Goal: Task Accomplishment & Management: Complete application form

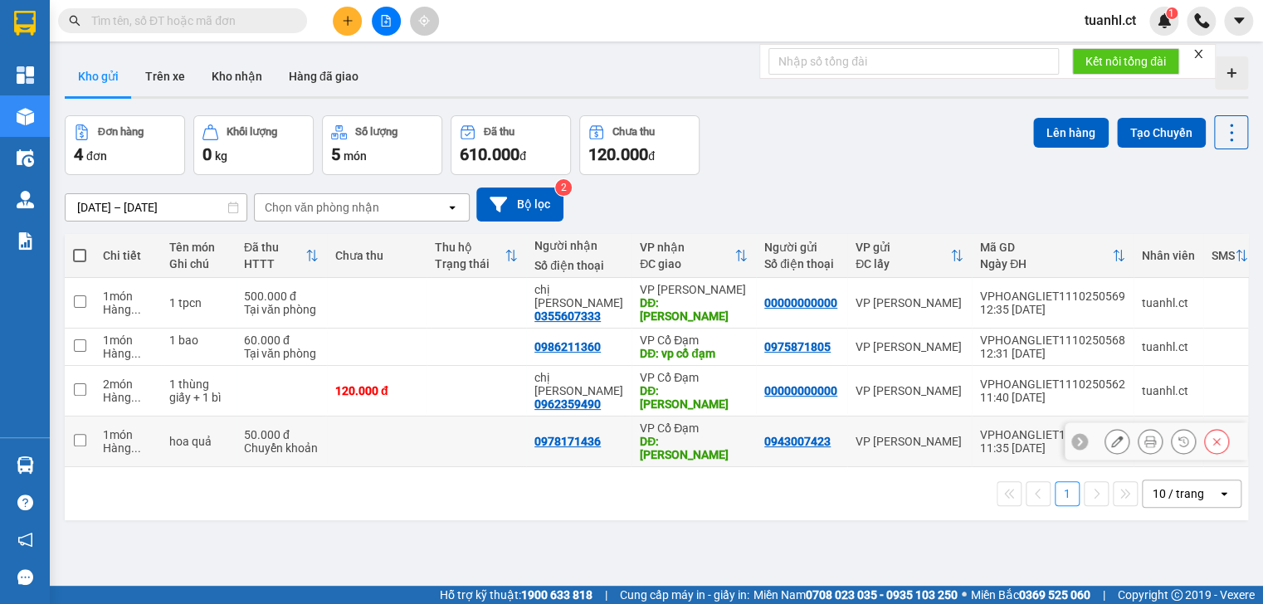
drag, startPoint x: 159, startPoint y: 413, endPoint x: 163, endPoint y: 386, distance: 27.6
click at [160, 417] on tr "1 món Hàng ... hoa quả 50.000 đ Chuyển khoản 0978171436 VP Cổ Đạm DĐ: tiên điền…" at bounding box center [711, 442] width 1293 height 51
checkbox input "true"
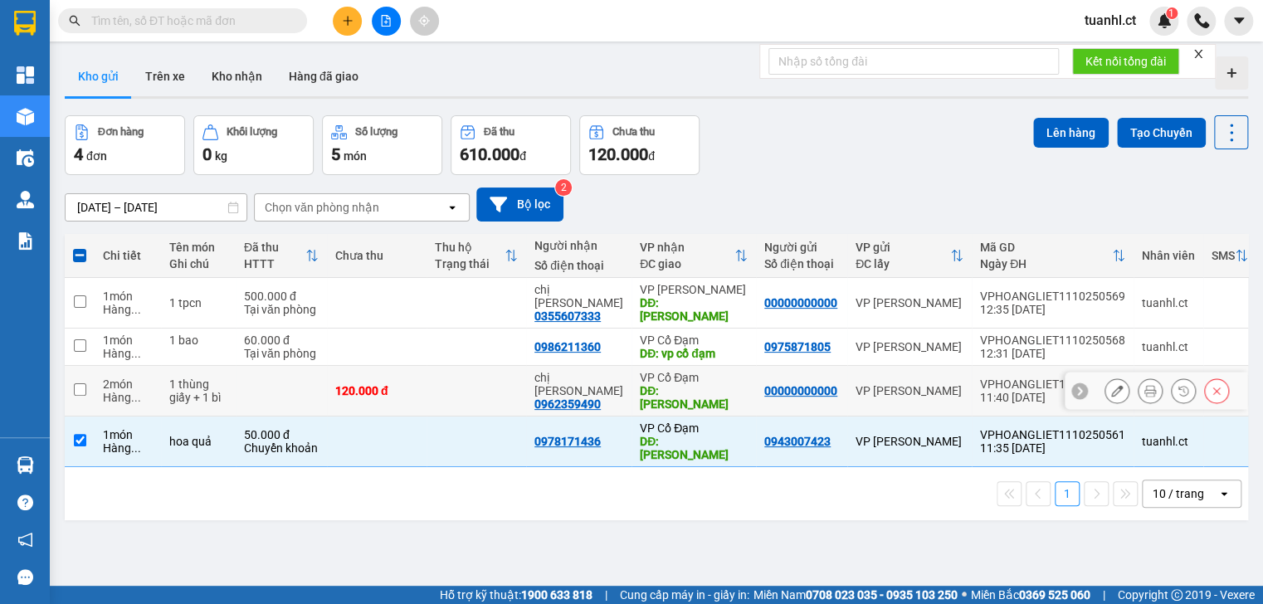
click at [169, 372] on td "1 thùng giấy + 1 bì" at bounding box center [198, 391] width 75 height 51
checkbox input "true"
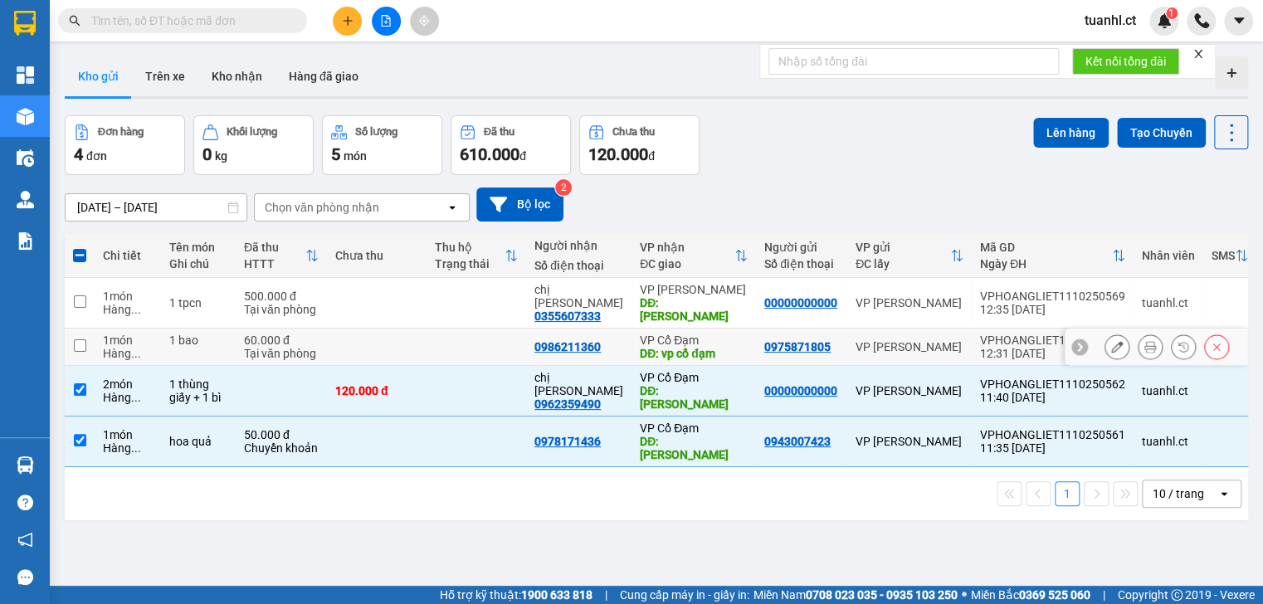
click at [183, 347] on div at bounding box center [198, 353] width 58 height 13
checkbox input "true"
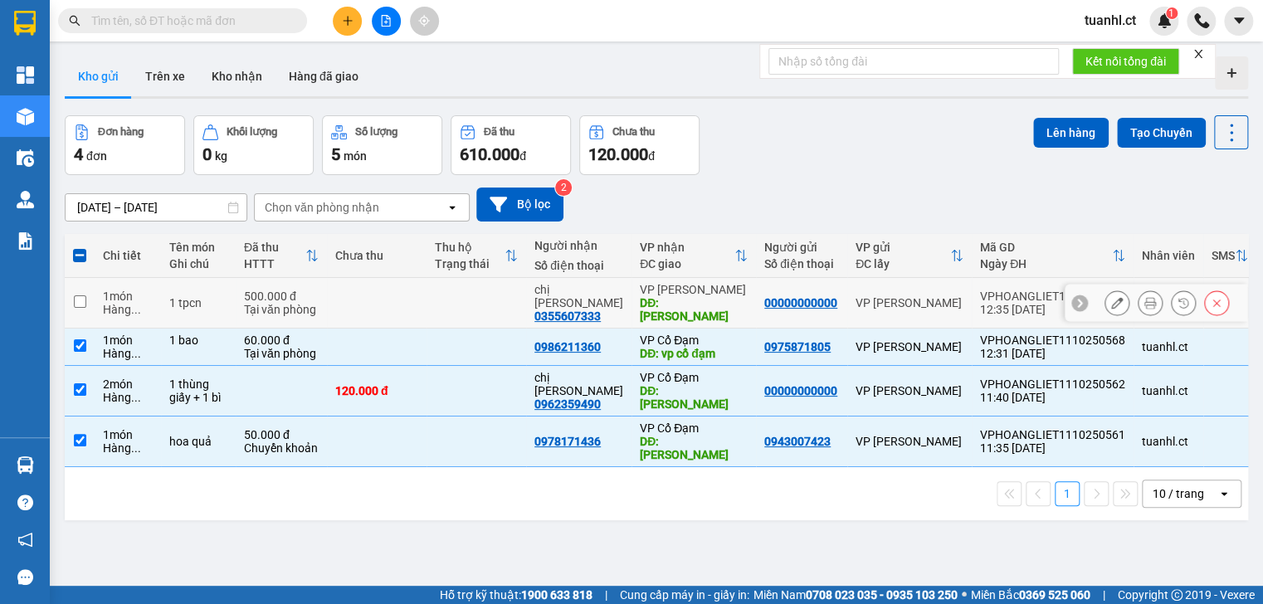
click at [203, 299] on div "1 tpcn" at bounding box center [198, 302] width 58 height 13
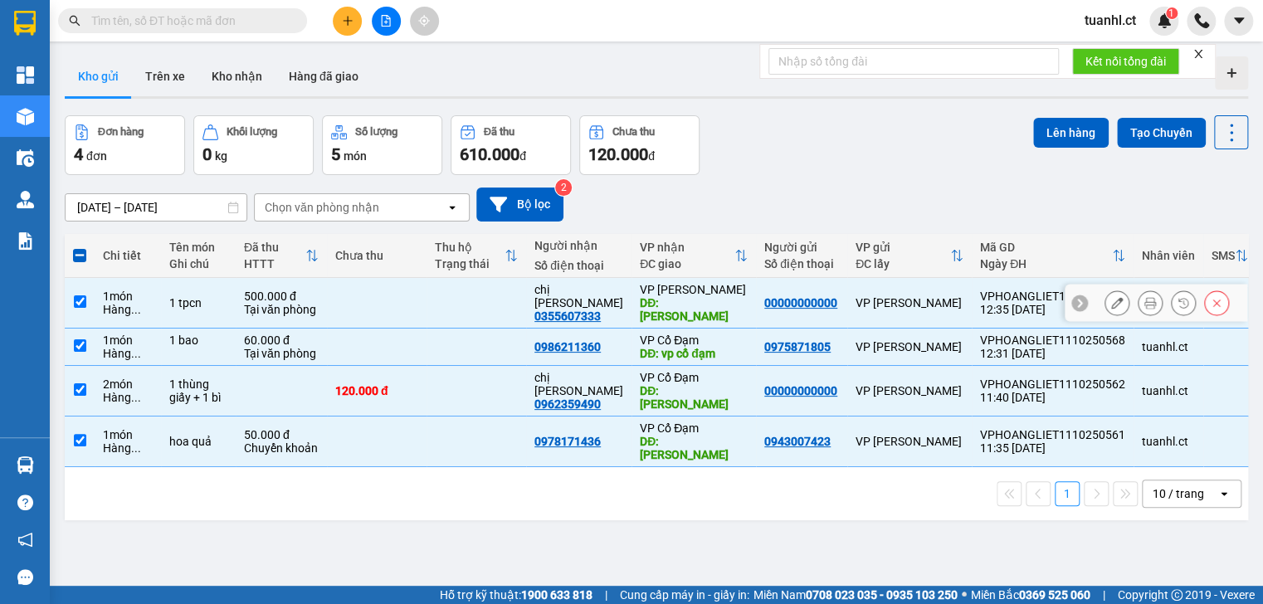
checkbox input "true"
click at [1058, 124] on button "Lên hàng" at bounding box center [1071, 133] width 76 height 30
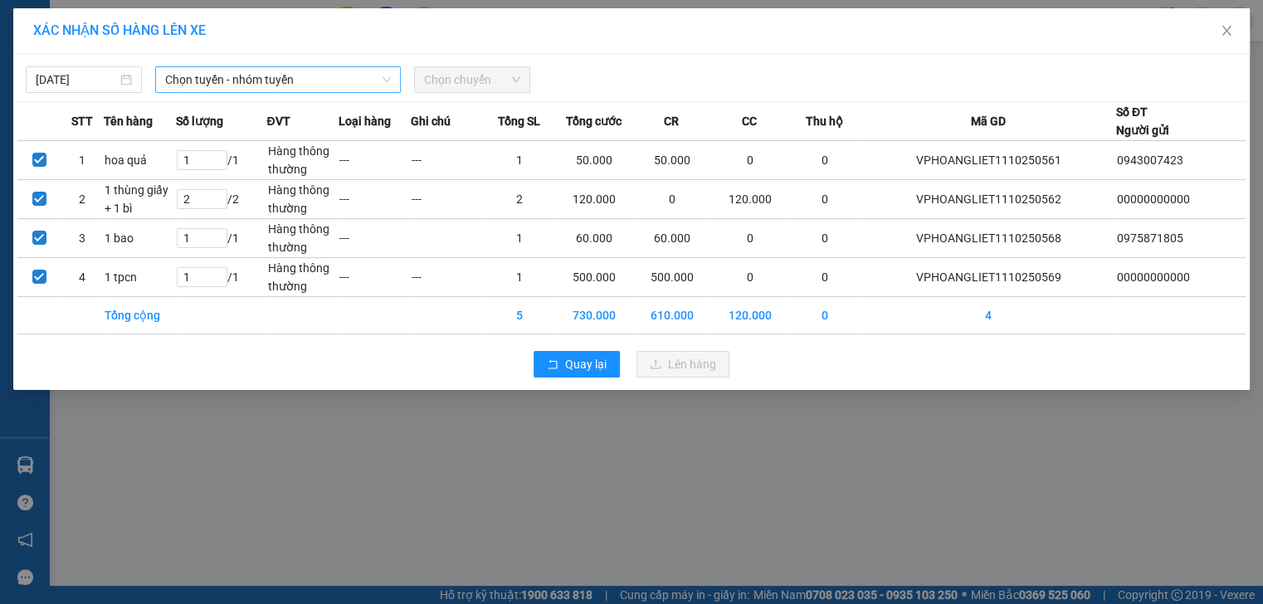
click at [332, 73] on span "Chọn tuyến - nhóm tuyến" at bounding box center [278, 79] width 226 height 25
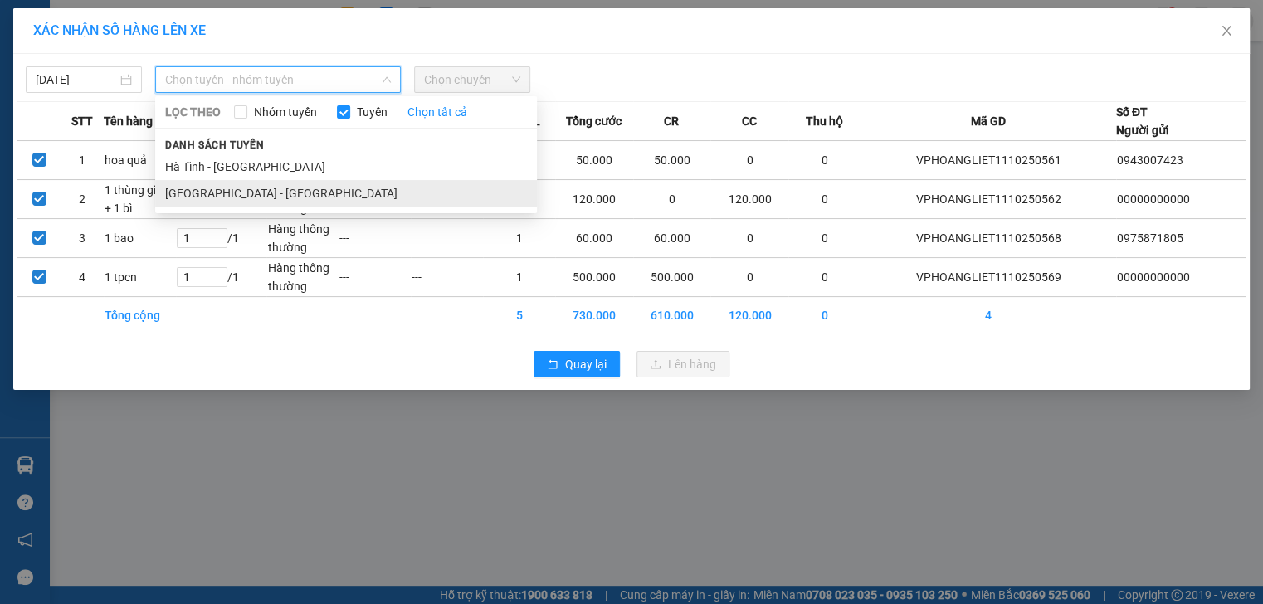
click at [260, 198] on li "Hà Nội - Hà Tĩnh" at bounding box center [346, 193] width 382 height 27
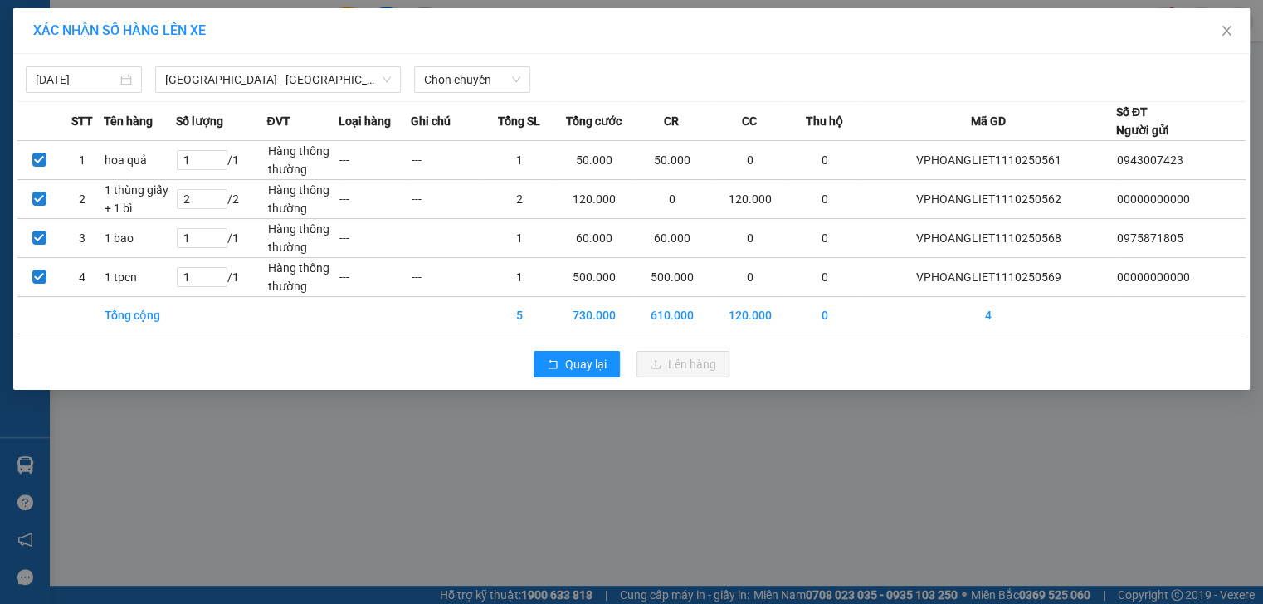
click at [453, 96] on div "11/10/2025 Hà Nội - Hà Tĩnh LỌC THEO Nhóm tuyến Tuyến Chọn tất cả Danh sách tuy…" at bounding box center [631, 222] width 1237 height 336
click at [458, 82] on span "Chọn chuyến" at bounding box center [472, 79] width 96 height 25
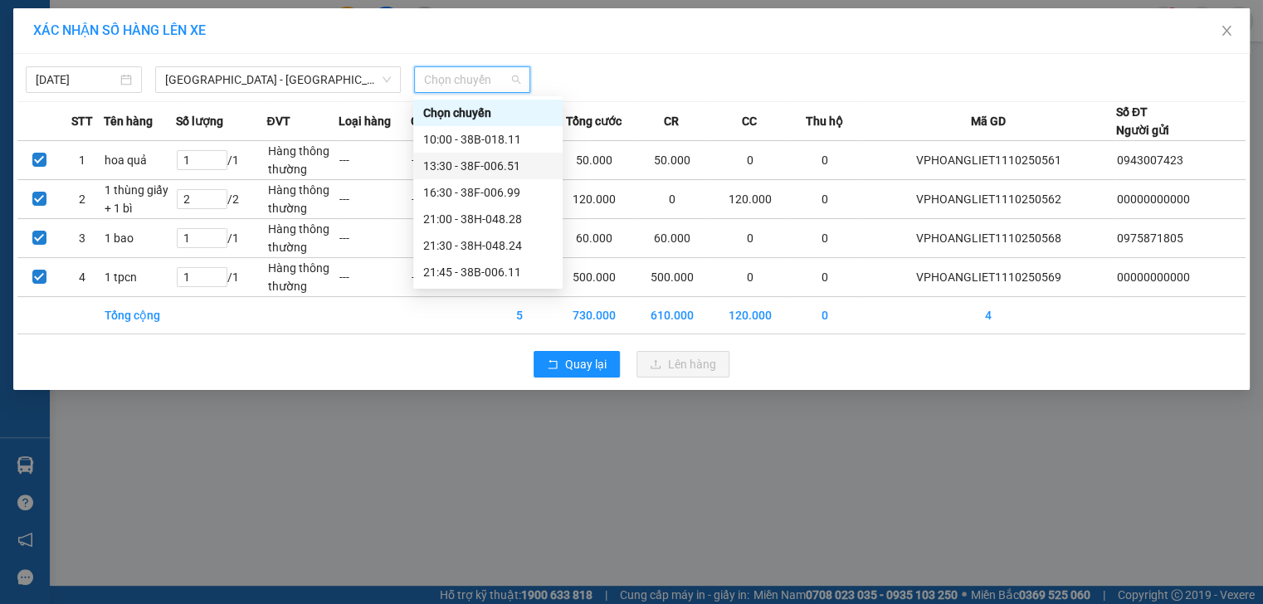
click at [467, 163] on div "13:30 - 38F-006.51" at bounding box center [487, 166] width 129 height 18
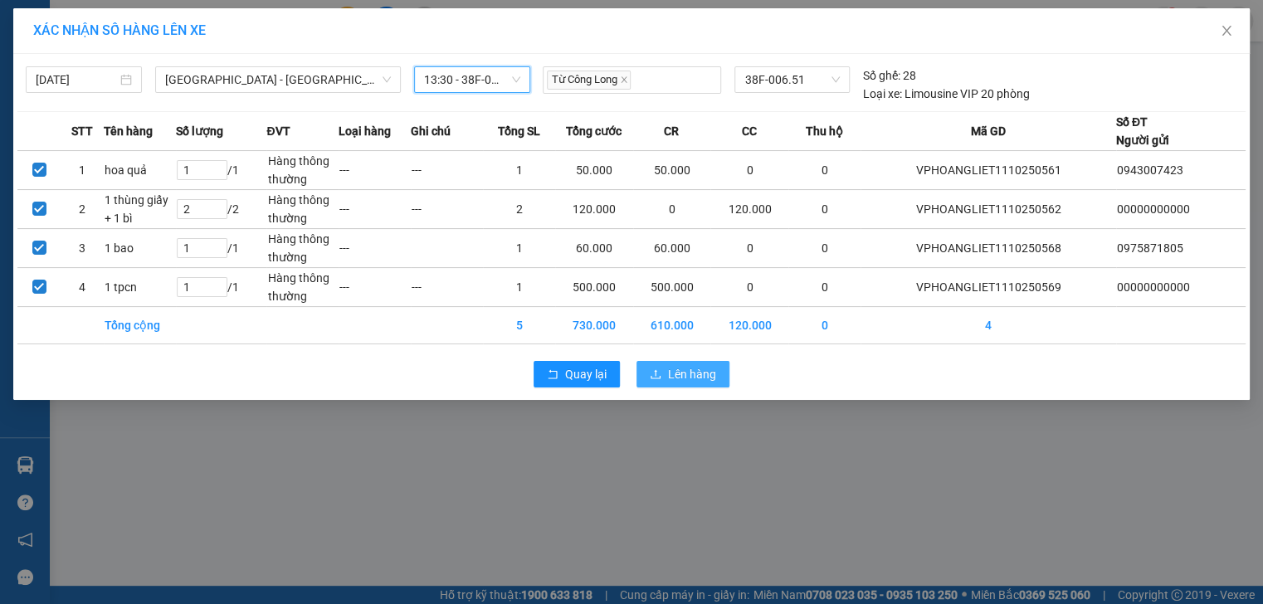
click at [678, 364] on button "Lên hàng" at bounding box center [683, 374] width 93 height 27
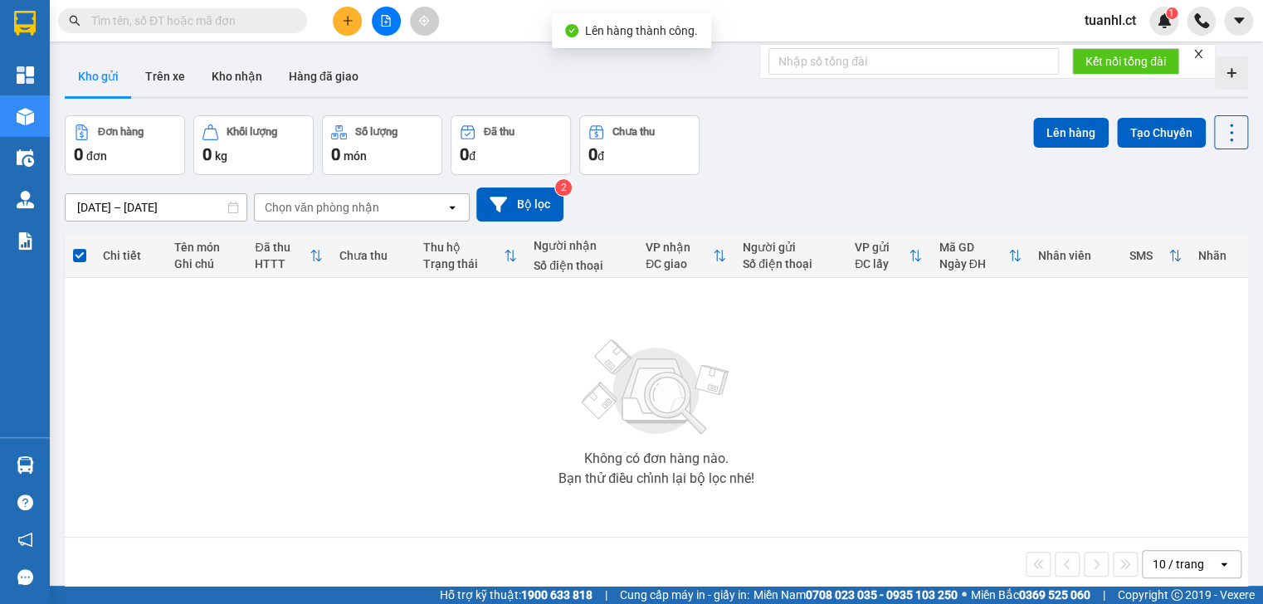
click at [353, 20] on icon "plus" at bounding box center [348, 21] width 12 height 12
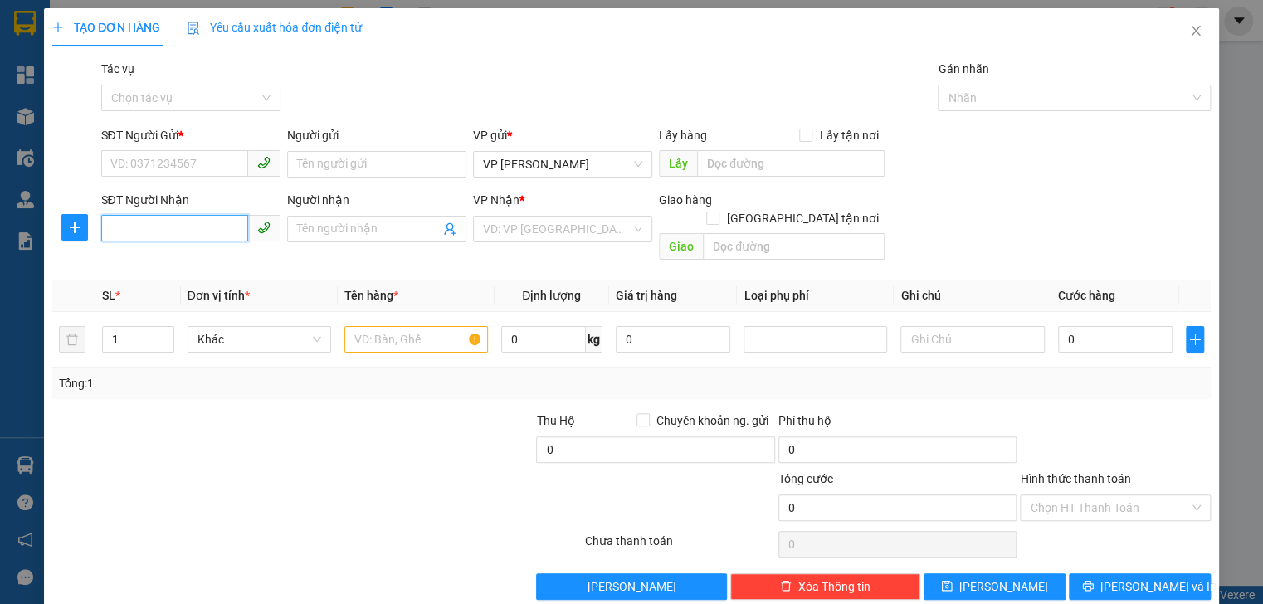
click at [126, 235] on input "SĐT Người Nhận" at bounding box center [174, 228] width 147 height 27
type input "0983926378"
click at [206, 267] on div "0983926378 - A Nguyên" at bounding box center [189, 262] width 158 height 18
type input "A Nguyên"
type input "XUÂN AN"
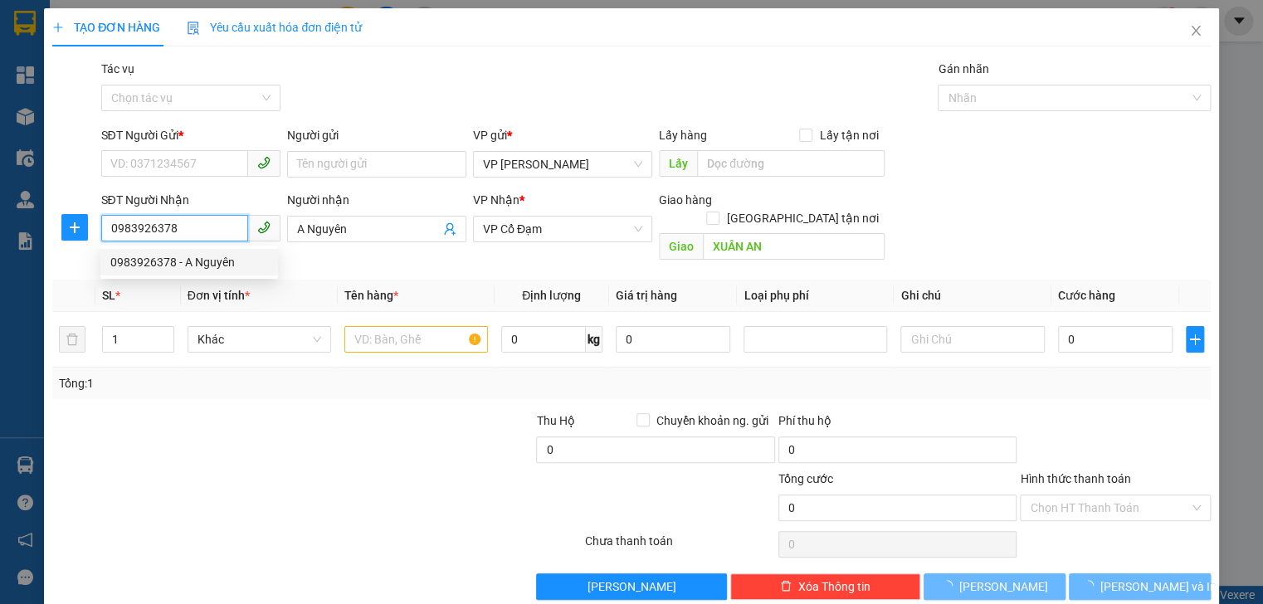
type input "180.000"
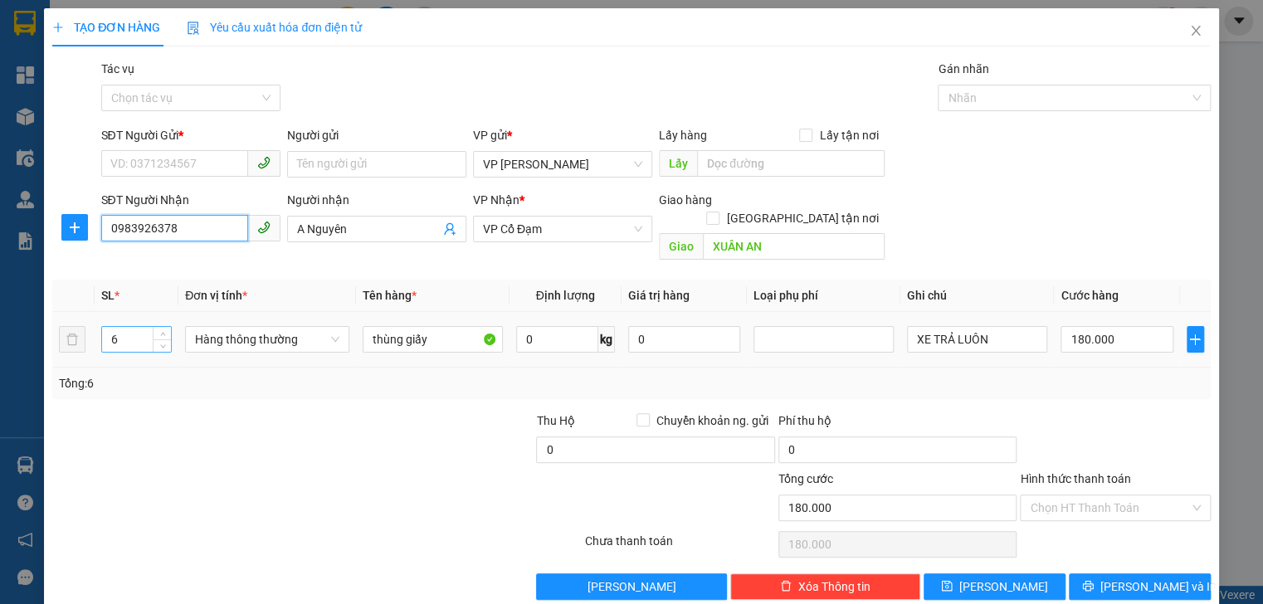
type input "0983926378"
click at [120, 327] on input "6" at bounding box center [136, 339] width 69 height 25
click at [986, 326] on input "XE TRẢ LUÔN" at bounding box center [977, 339] width 140 height 27
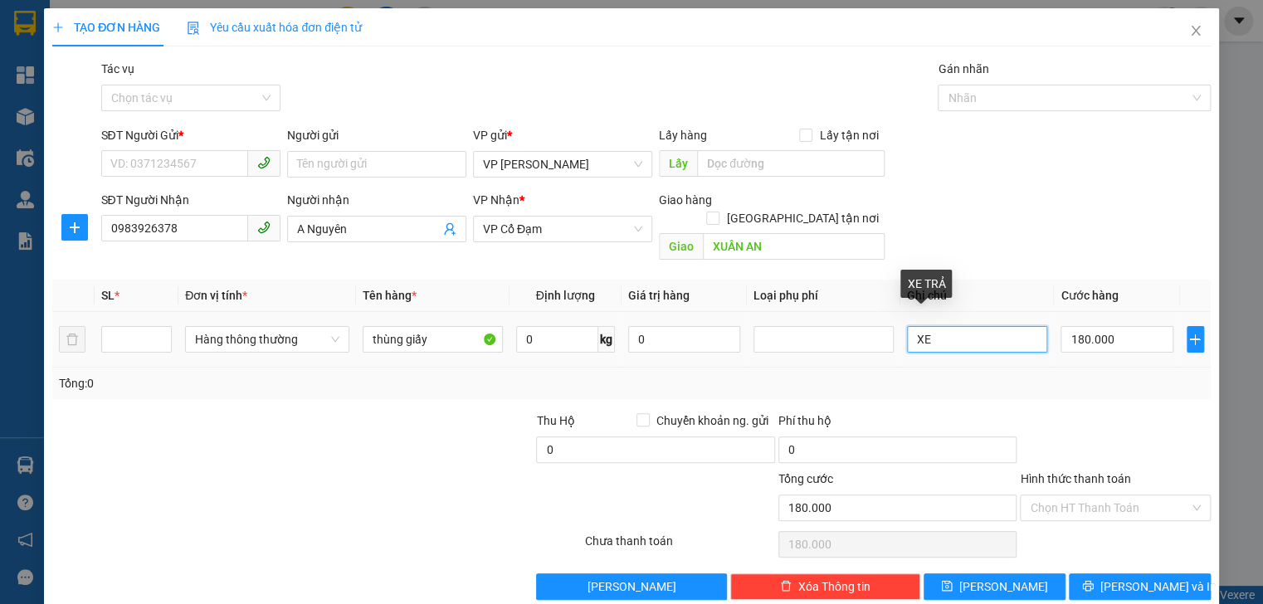
type input "X"
click at [1115, 329] on input "180.000" at bounding box center [1117, 339] width 112 height 27
type input "0"
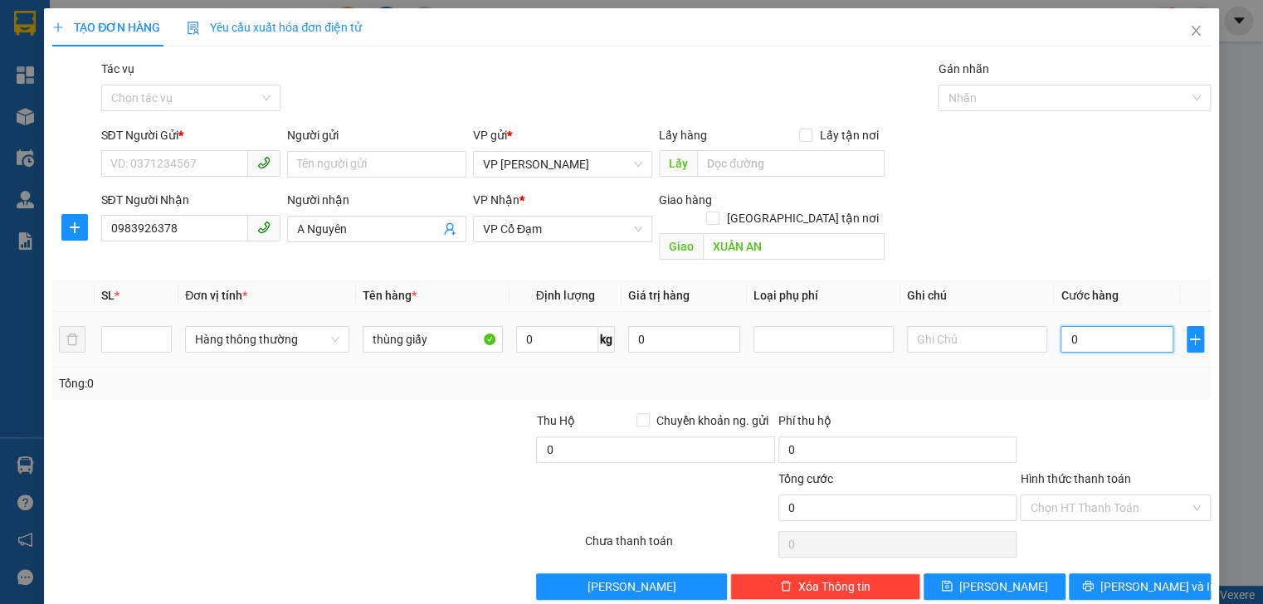
type input "0"
click at [1061, 326] on input "0" at bounding box center [1117, 339] width 112 height 27
type input "30"
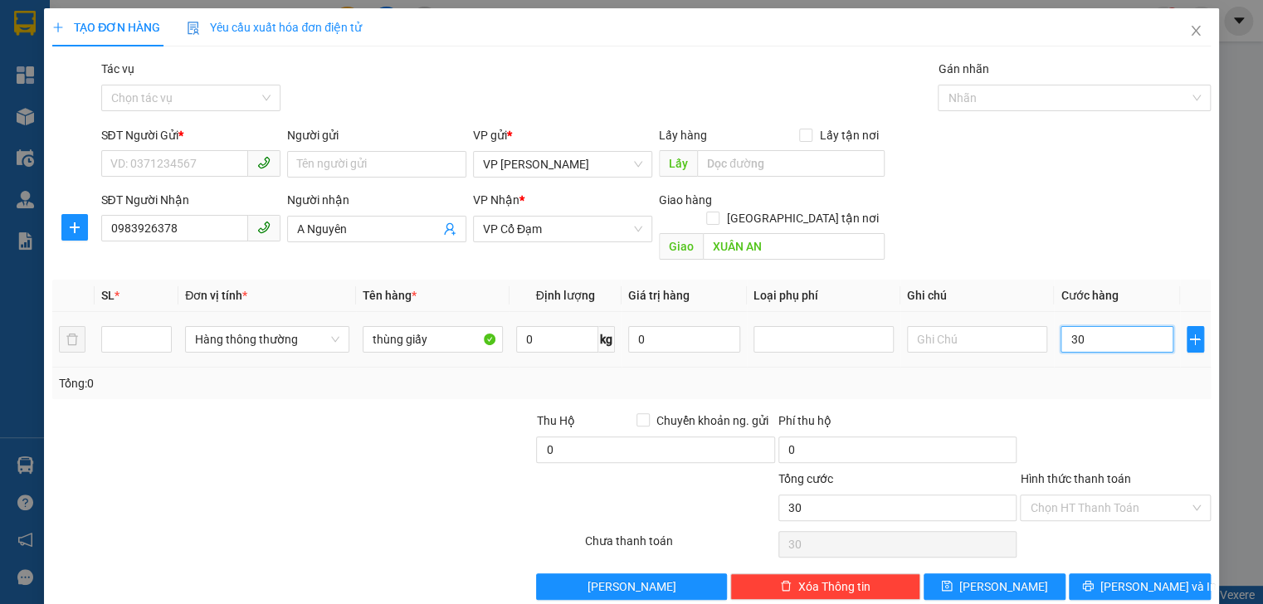
type input "320"
type input "3.200"
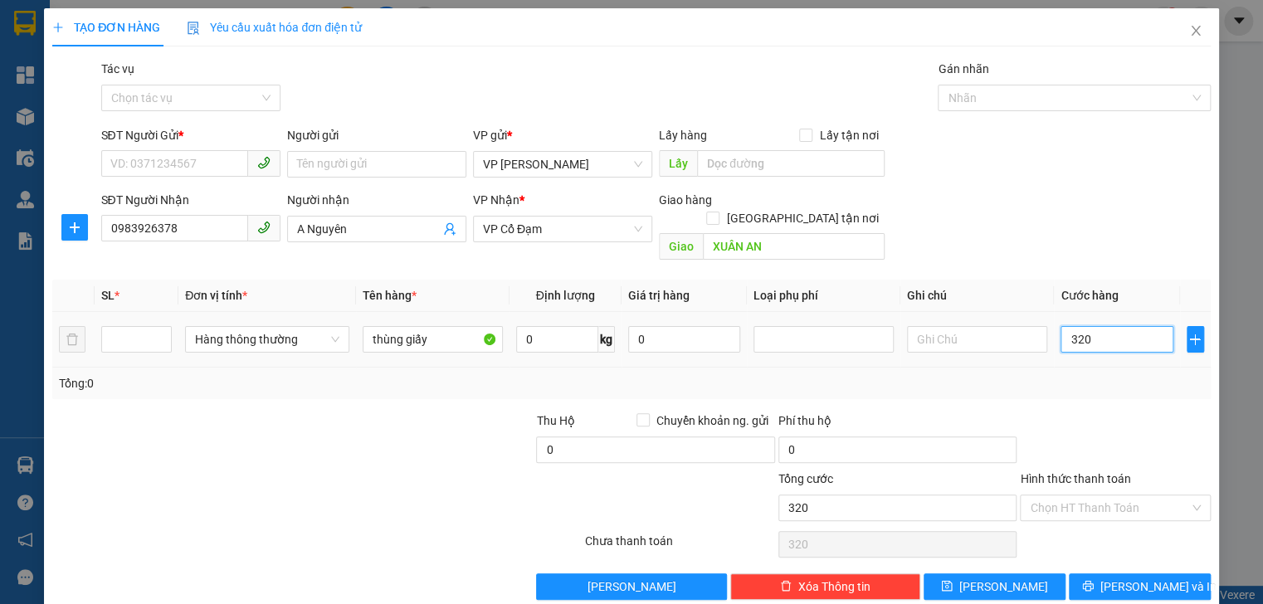
type input "3.200"
type input "320"
type input "320.000"
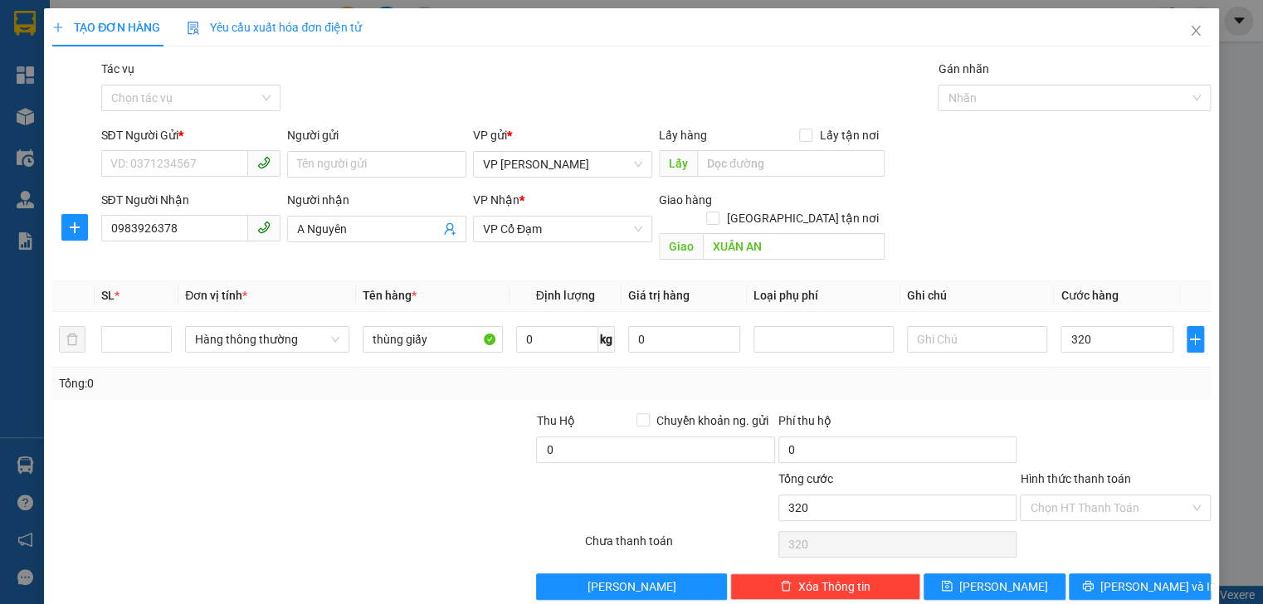
type input "320.000"
click at [1098, 374] on div "Tổng: 0" at bounding box center [631, 384] width 1158 height 32
click at [136, 159] on input "SĐT Người Gửi *" at bounding box center [174, 163] width 147 height 27
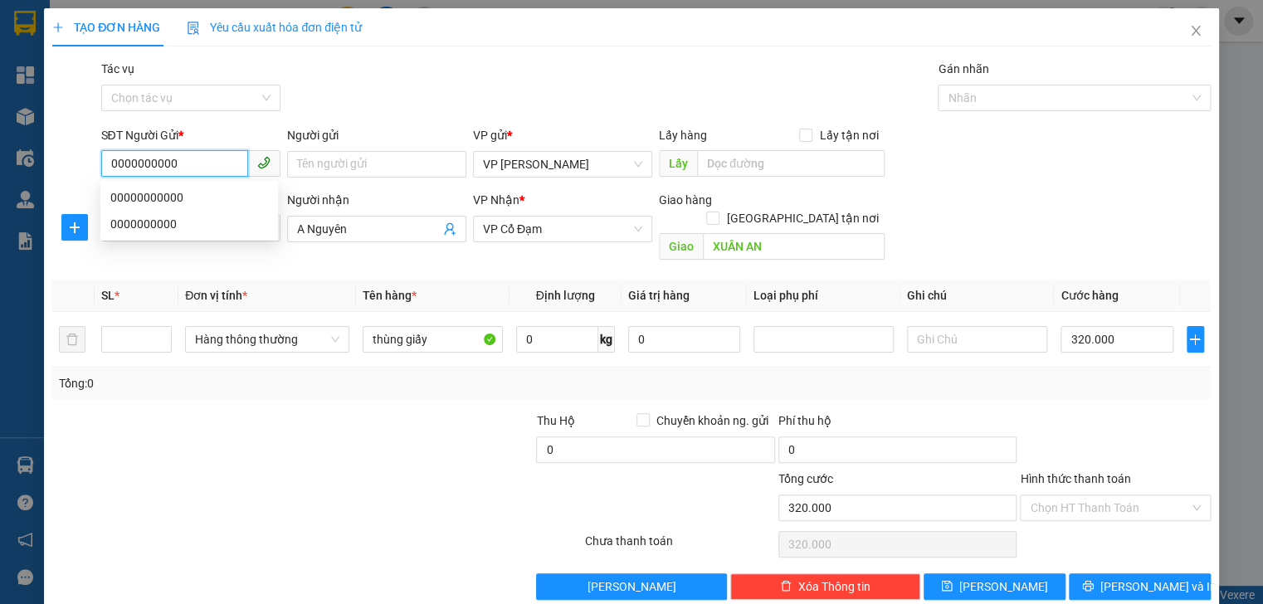
type input "0000000000"
click at [266, 388] on div "Transit Pickup Surcharge Ids Transit Deliver Surcharge Ids Transit Deliver Surc…" at bounding box center [631, 330] width 1158 height 540
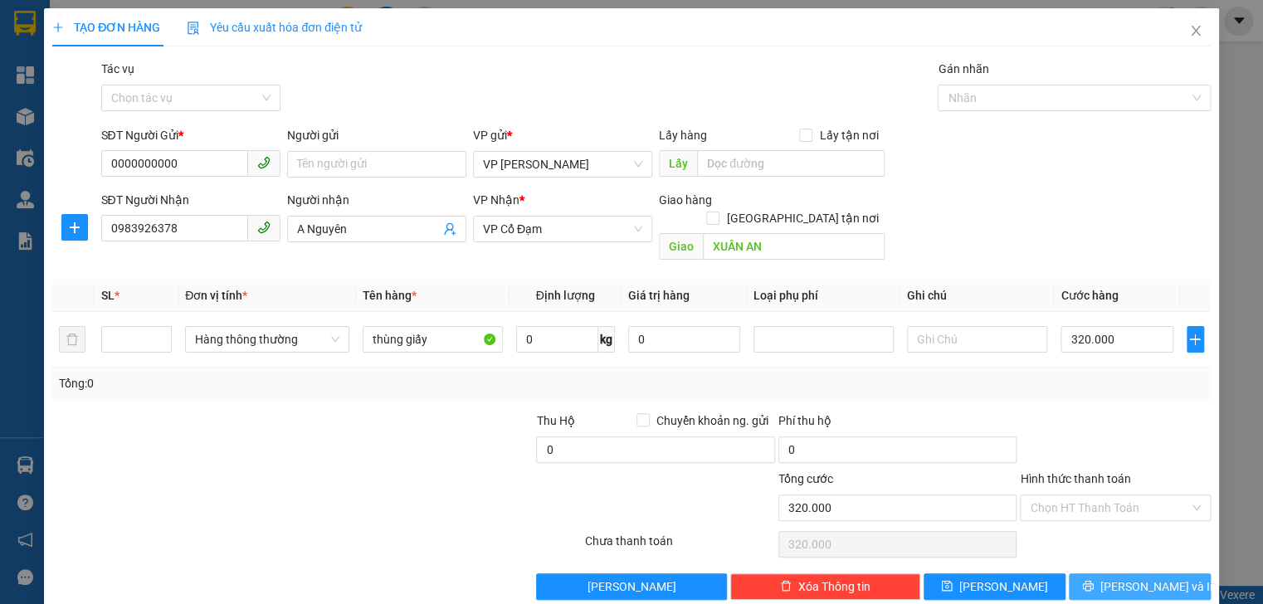
click at [1106, 574] on button "Lưu và In" at bounding box center [1140, 587] width 142 height 27
click at [1139, 578] on span "Lưu và In" at bounding box center [1159, 587] width 116 height 18
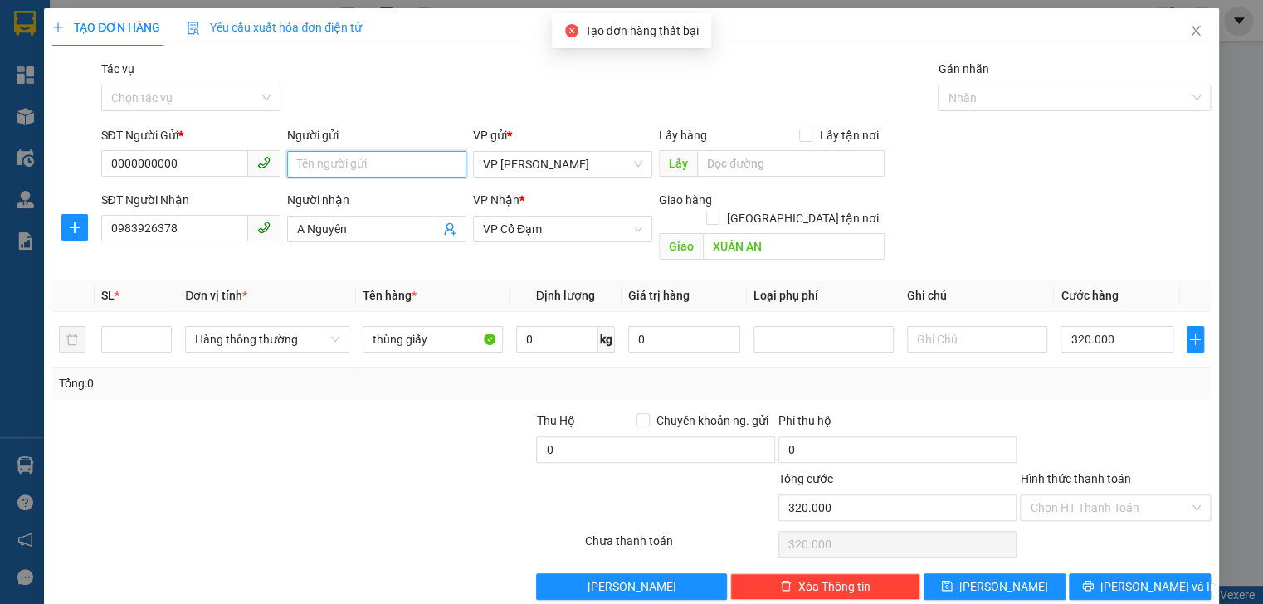
click at [362, 166] on input "Người gửi" at bounding box center [376, 164] width 179 height 27
type input "gkj"
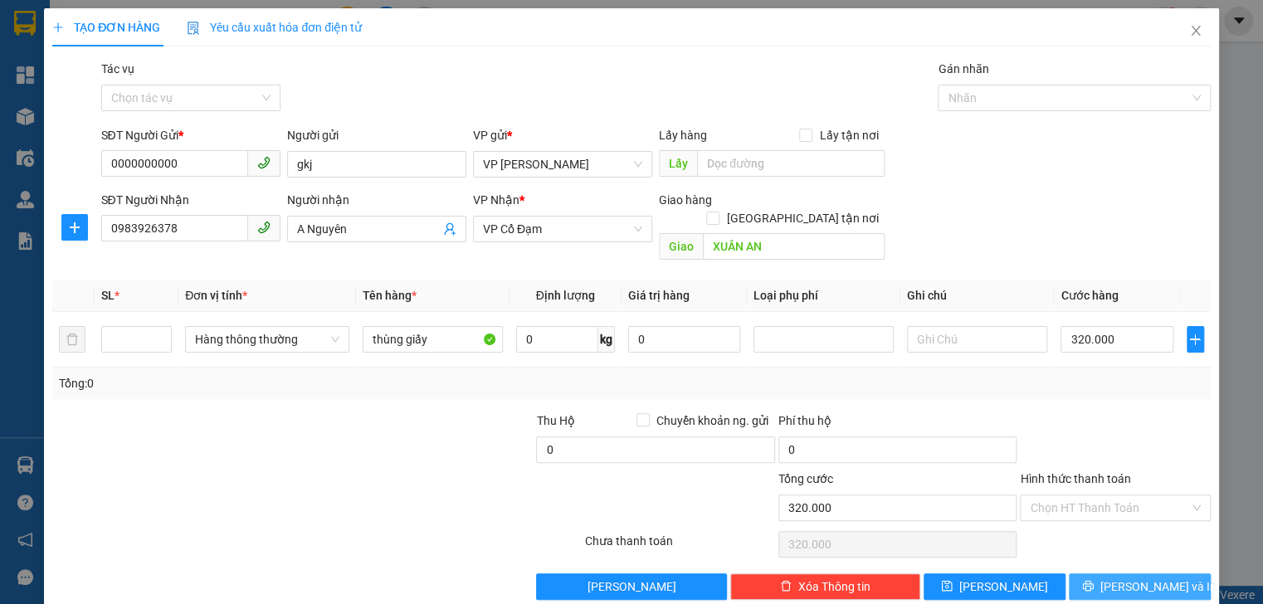
click at [1126, 578] on span "Lưu và In" at bounding box center [1159, 587] width 116 height 18
click at [1124, 578] on span "Lưu và In" at bounding box center [1159, 587] width 116 height 18
click at [1189, 35] on icon "close" at bounding box center [1195, 30] width 13 height 13
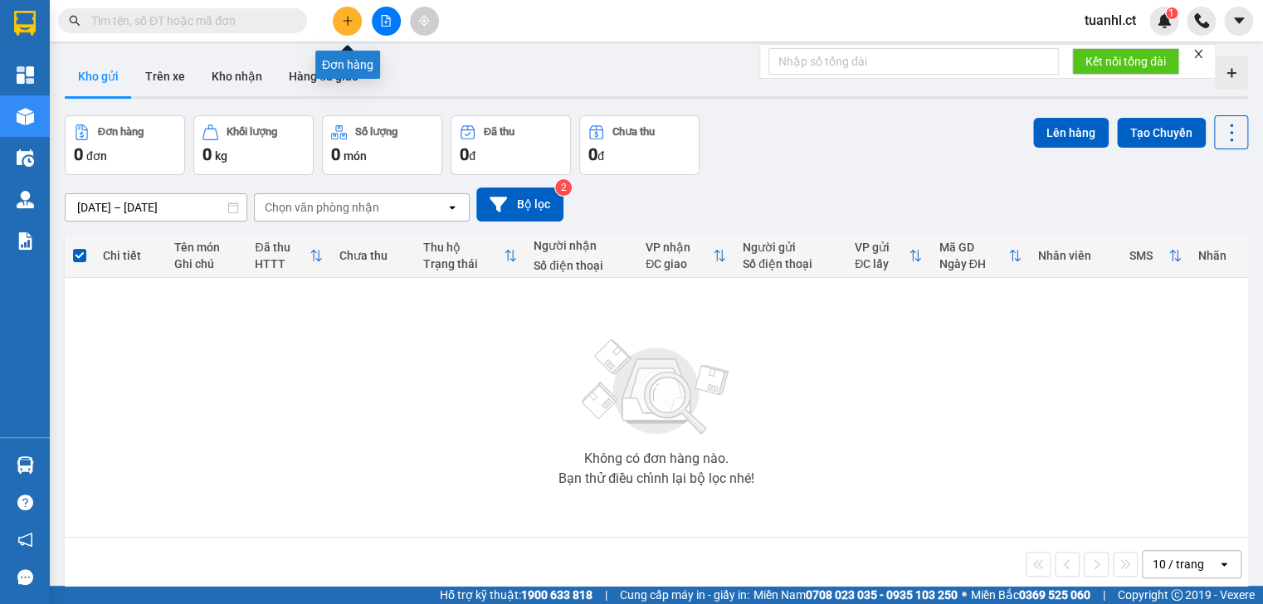
click at [345, 18] on icon "plus" at bounding box center [348, 21] width 12 height 12
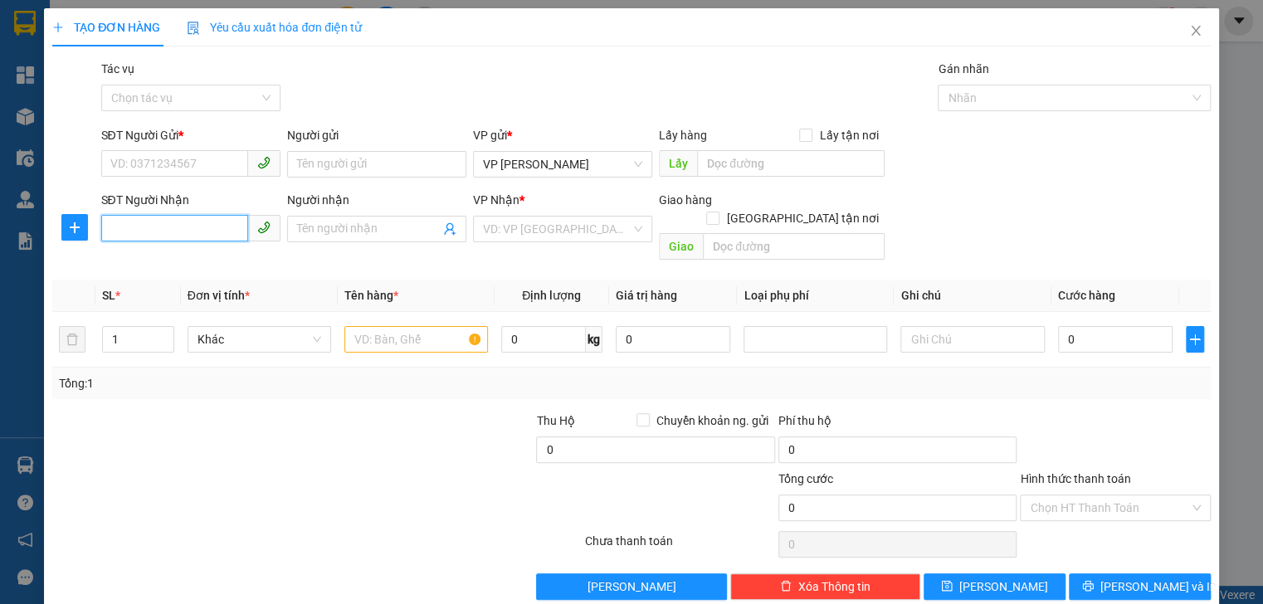
click at [141, 234] on input "SĐT Người Nhận" at bounding box center [174, 228] width 147 height 27
type input "0983926378"
click at [145, 261] on div "0983926378 - A Nguyên" at bounding box center [189, 262] width 158 height 18
type input "A Nguyên"
type input "XUÂN AN"
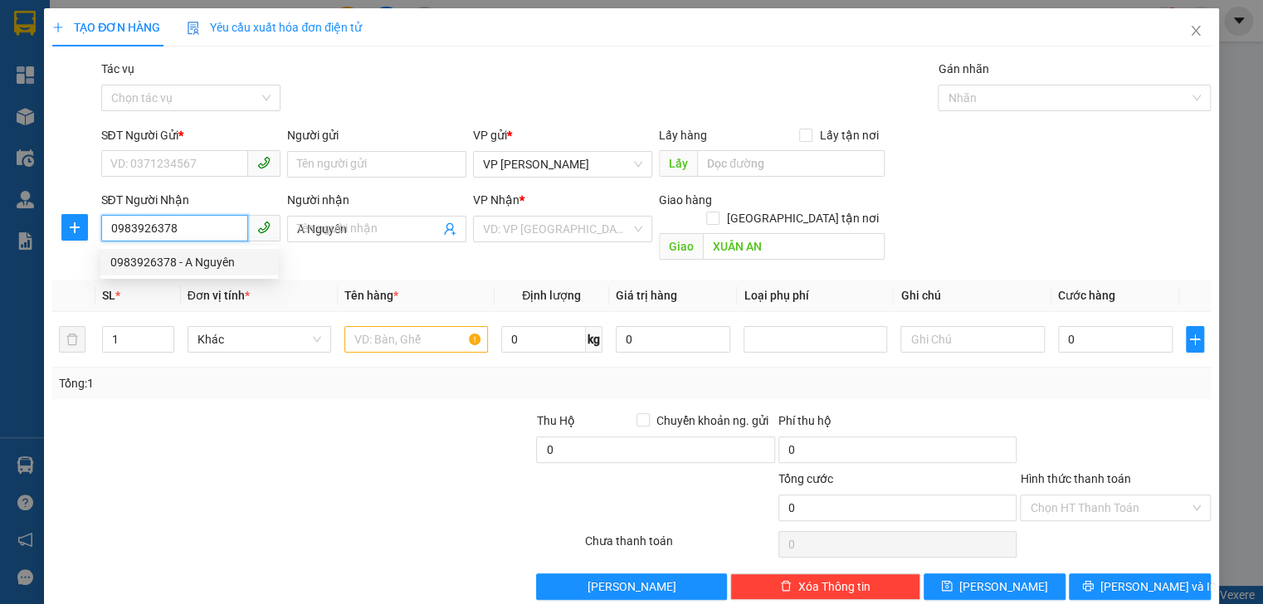
type input "180.000"
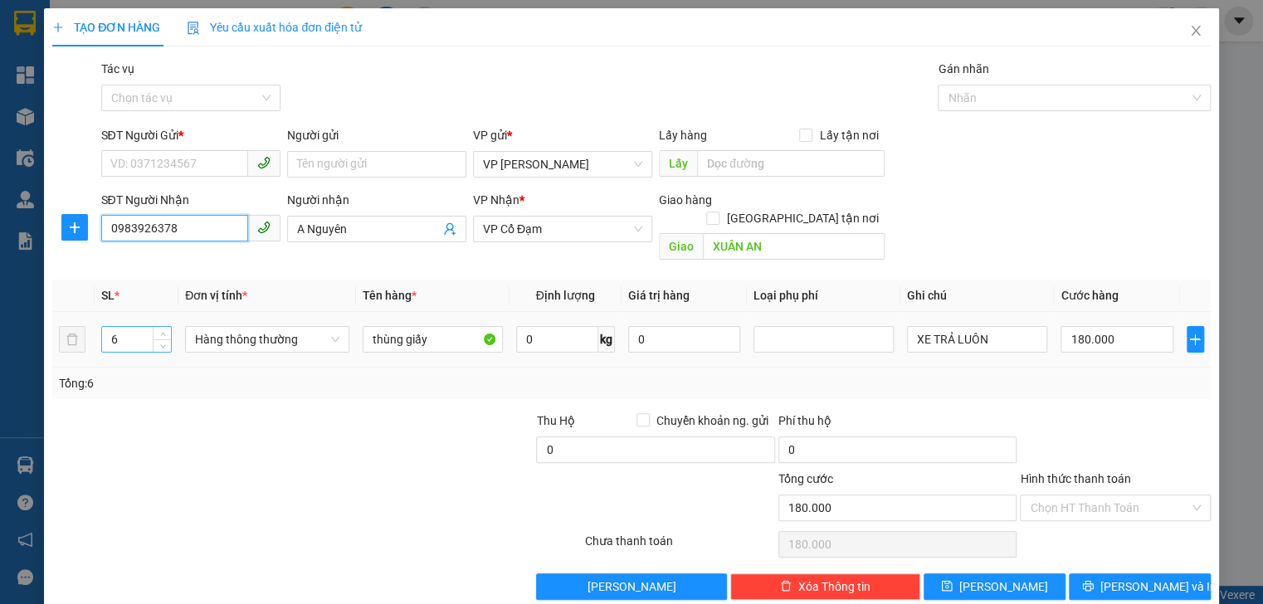
type input "0983926378"
click at [139, 327] on input "6" at bounding box center [136, 339] width 69 height 25
type input "4"
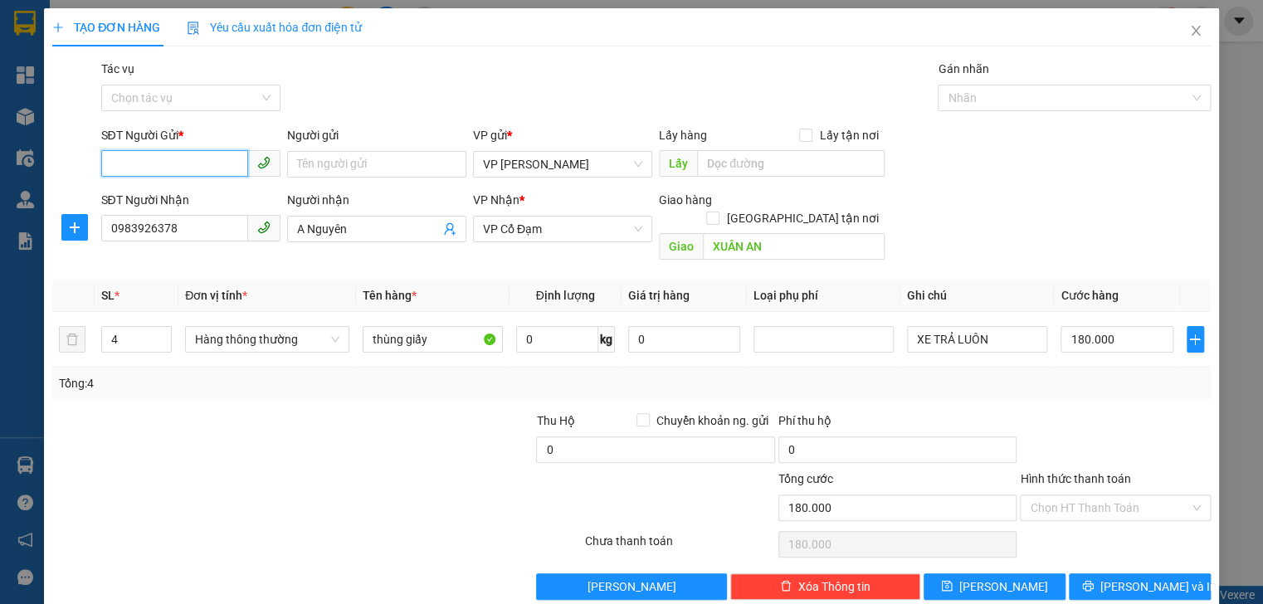
click at [136, 169] on input "SĐT Người Gửi *" at bounding box center [174, 163] width 147 height 27
type input "0000000000"
click at [360, 481] on div at bounding box center [220, 499] width 339 height 58
click at [976, 332] on input "XE TRẢ LUÔN" at bounding box center [977, 339] width 140 height 27
type input "X"
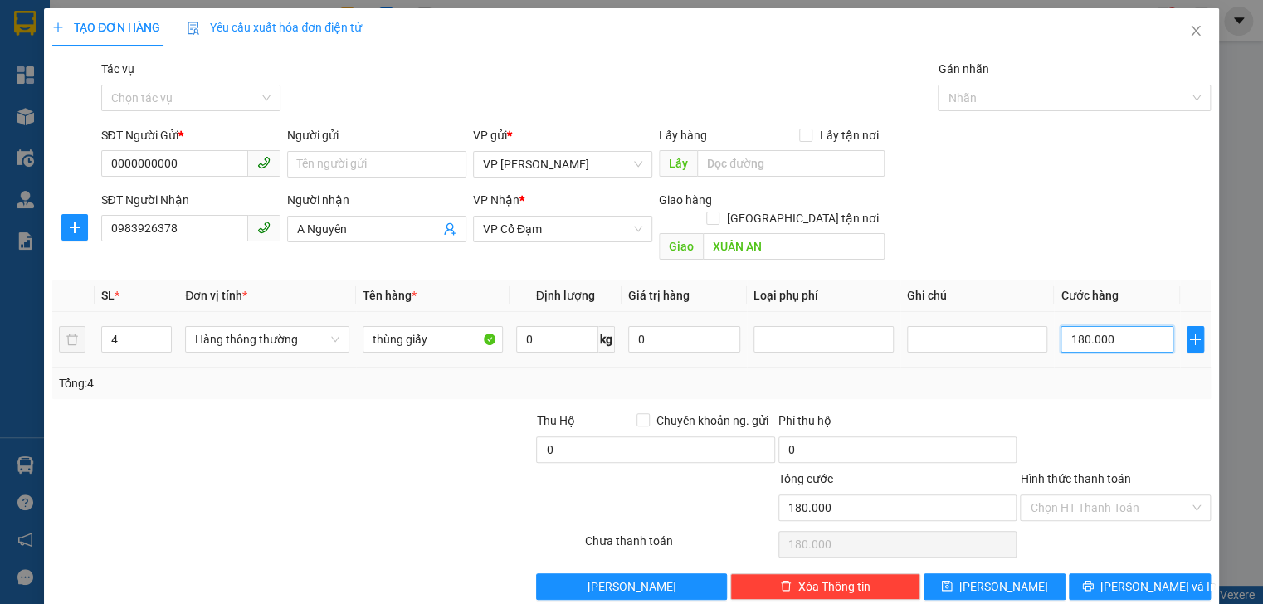
click at [1102, 326] on input "180.000" at bounding box center [1117, 339] width 112 height 27
type input "0"
click at [1062, 326] on input "0" at bounding box center [1117, 339] width 112 height 27
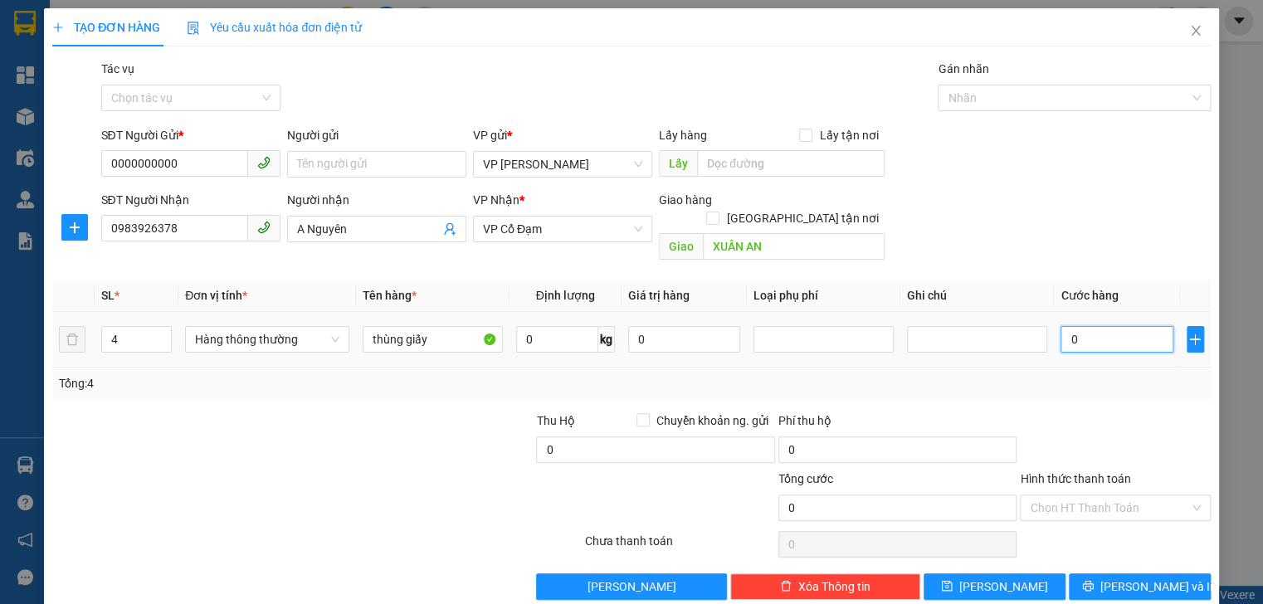
type input "30"
type input "320"
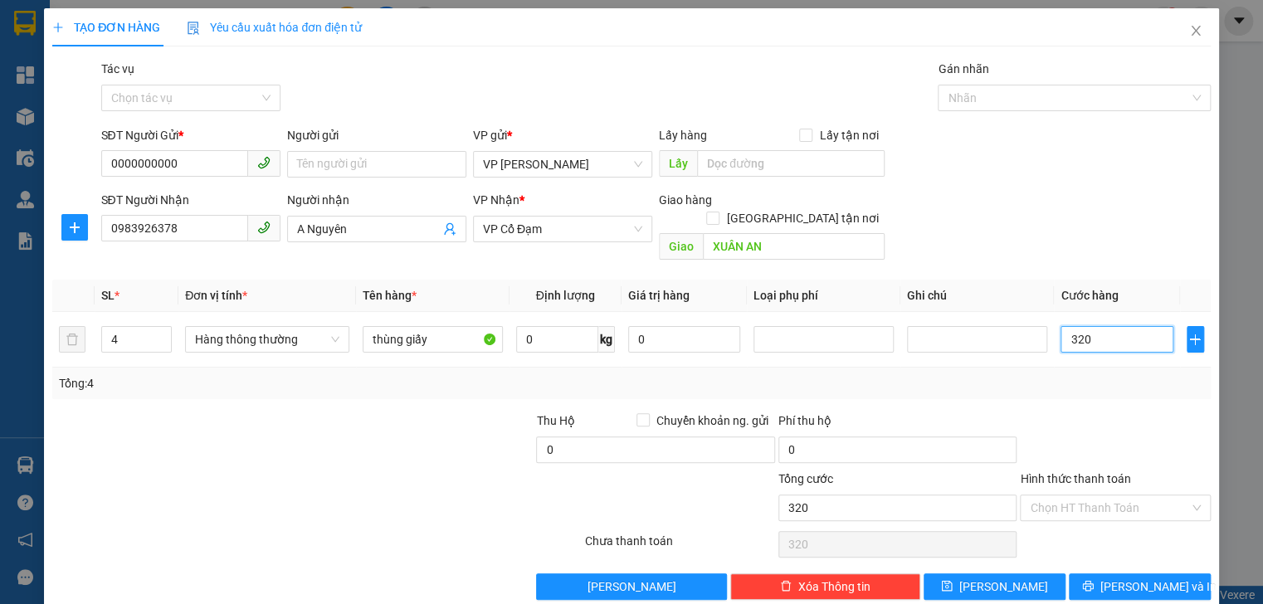
type input "320"
type input "320.000"
click at [1046, 374] on div "Tổng: 4" at bounding box center [631, 383] width 1145 height 18
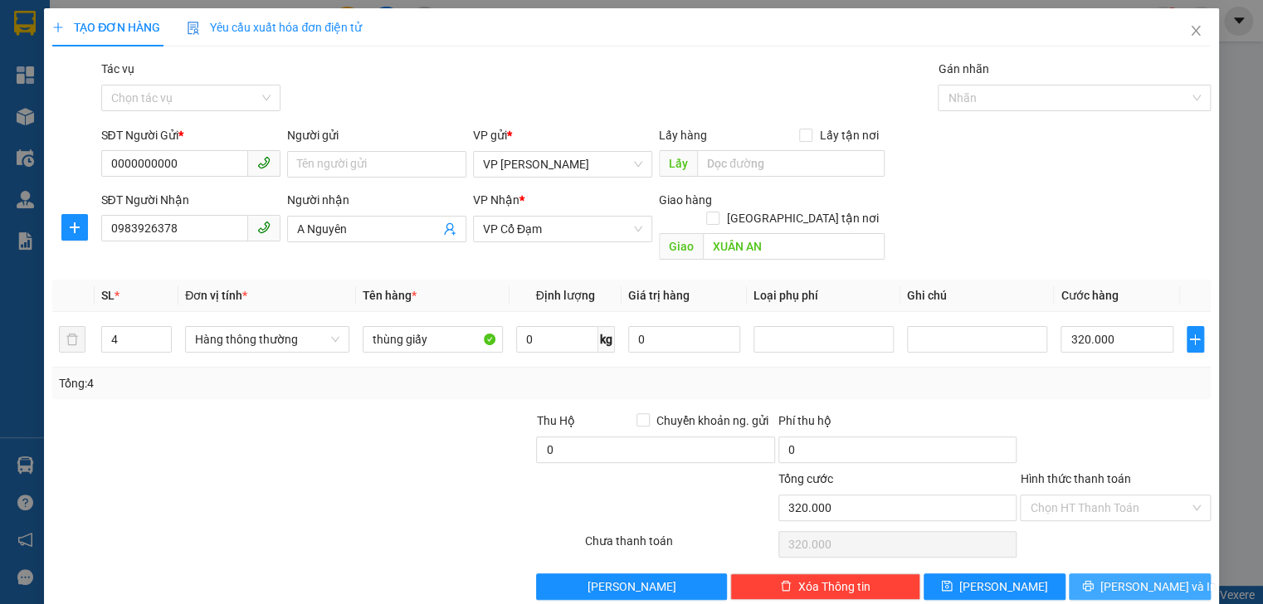
click at [1109, 574] on button "Lưu và In" at bounding box center [1140, 587] width 142 height 27
